Goal: Transaction & Acquisition: Purchase product/service

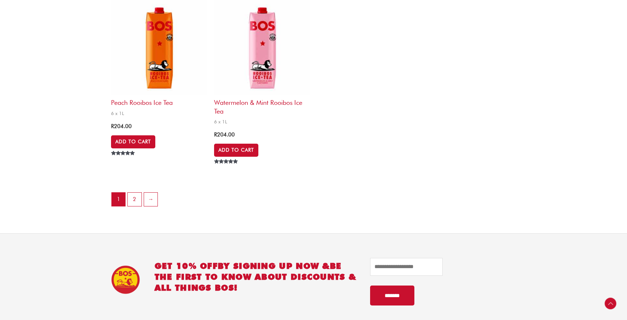
scroll to position [1600, 0]
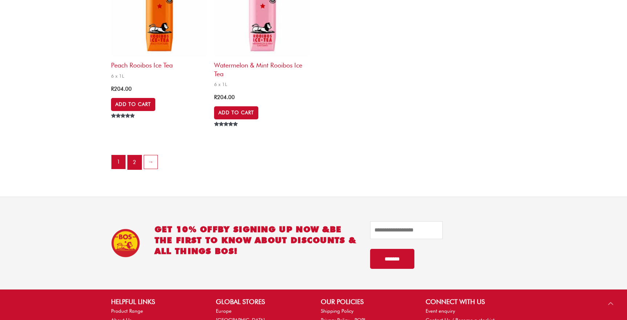
click at [134, 163] on link "2" at bounding box center [135, 162] width 14 height 15
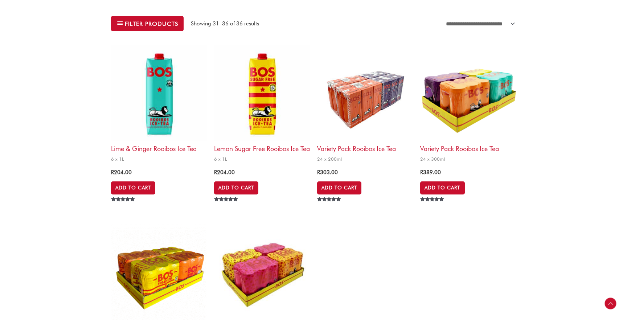
scroll to position [205, 0]
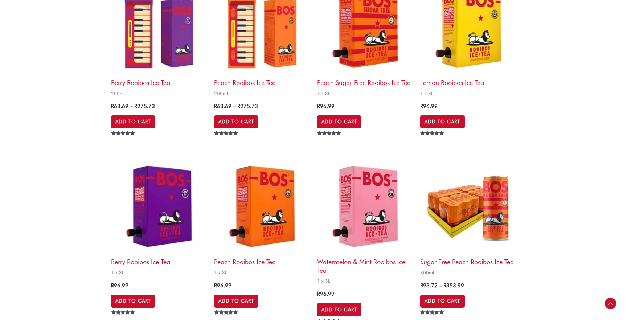
scroll to position [478, 0]
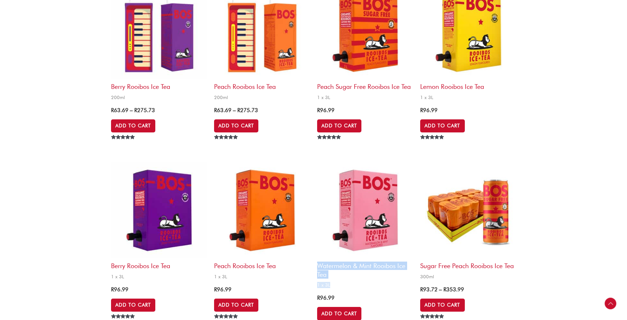
drag, startPoint x: 315, startPoint y: 266, endPoint x: 339, endPoint y: 286, distance: 31.7
copy link "Watermelon & Mint Rooibos Ice Tea 1 x 3L"
click at [339, 286] on span "1 x 3L" at bounding box center [365, 285] width 96 height 6
